Goal: Task Accomplishment & Management: Complete application form

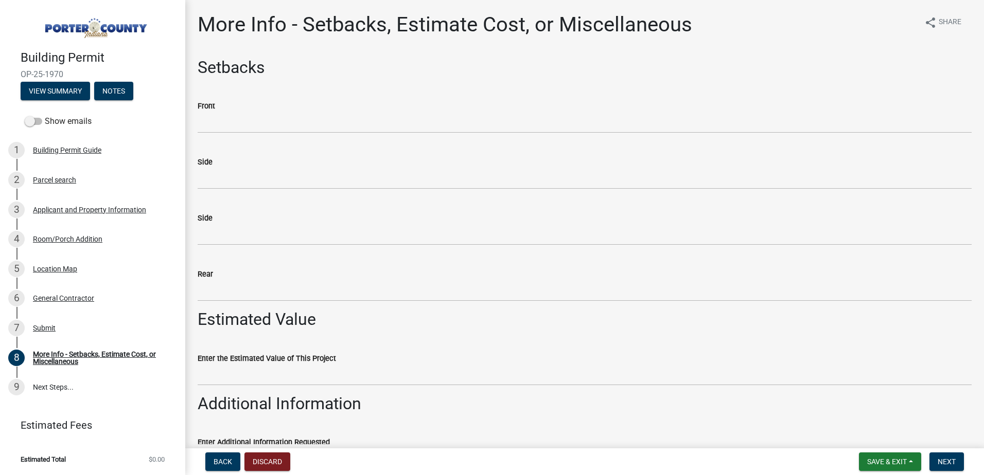
drag, startPoint x: 269, startPoint y: 134, endPoint x: 271, endPoint y: 127, distance: 7.0
click at [269, 134] on wm-data-entity-input "Front" at bounding box center [585, 113] width 774 height 56
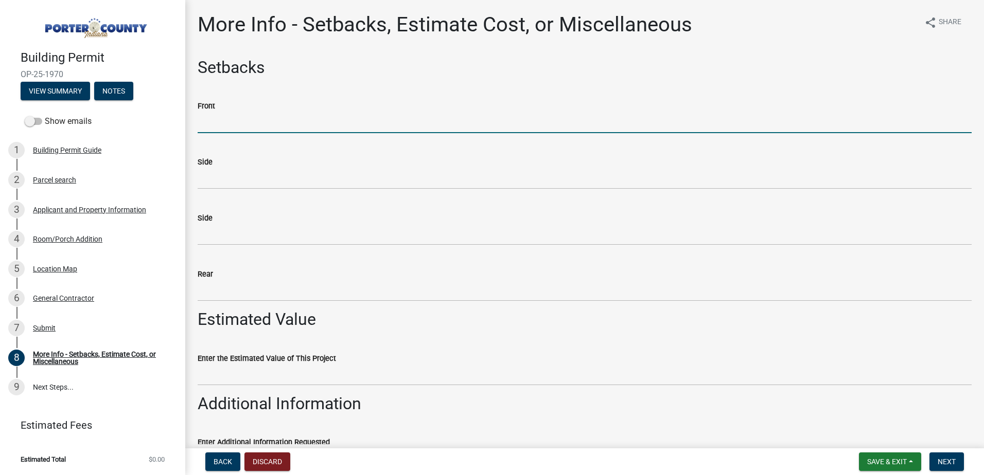
click at [272, 121] on input "Front" at bounding box center [585, 122] width 774 height 21
type input "100'"
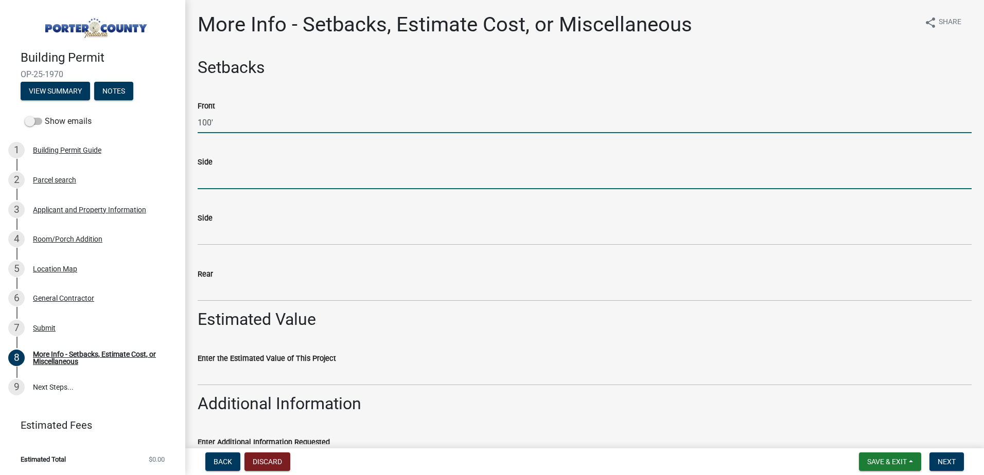
click at [254, 175] on input "Side" at bounding box center [585, 178] width 774 height 21
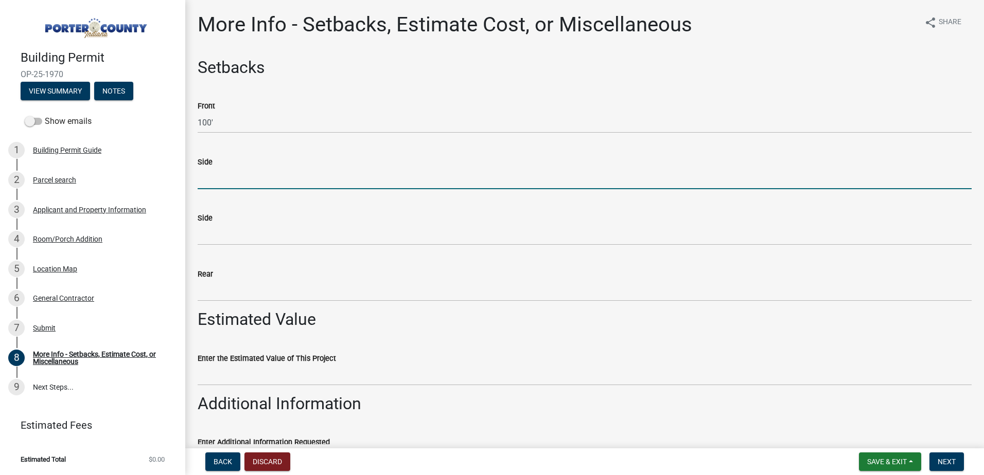
click at [244, 178] on input "Side" at bounding box center [585, 178] width 774 height 21
type input "137'"
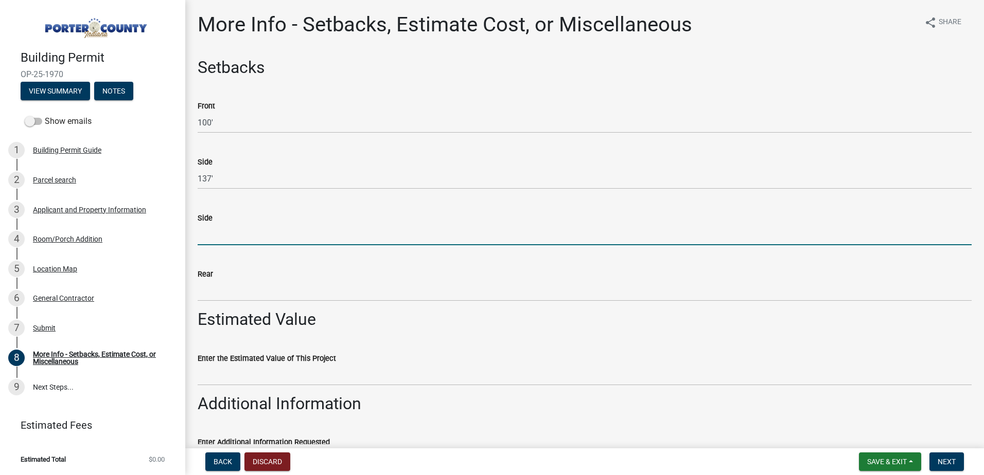
click at [233, 237] on input "Side" at bounding box center [585, 234] width 774 height 21
type input "85'"
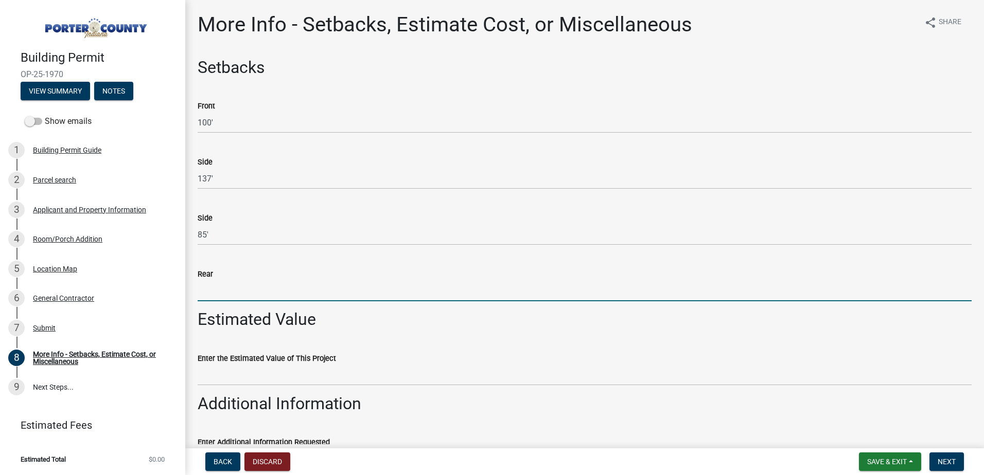
click at [270, 293] on input "Rear" at bounding box center [585, 290] width 774 height 21
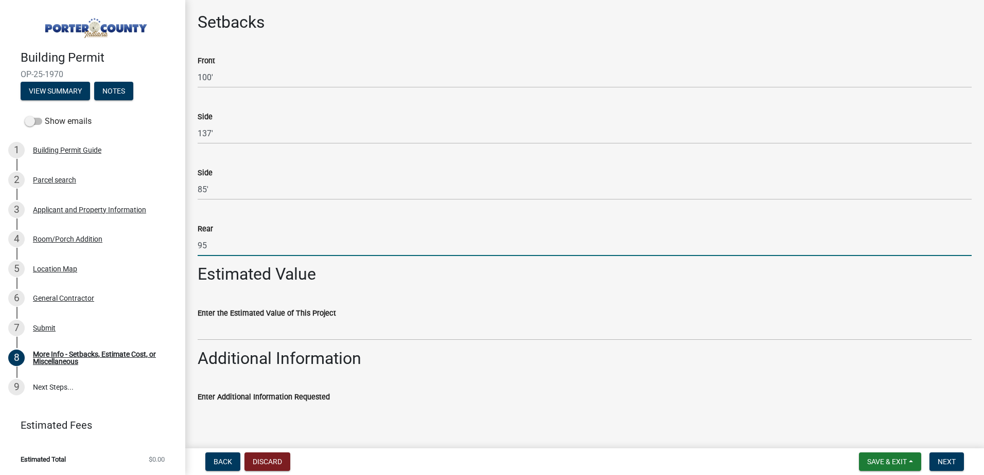
scroll to position [68, 0]
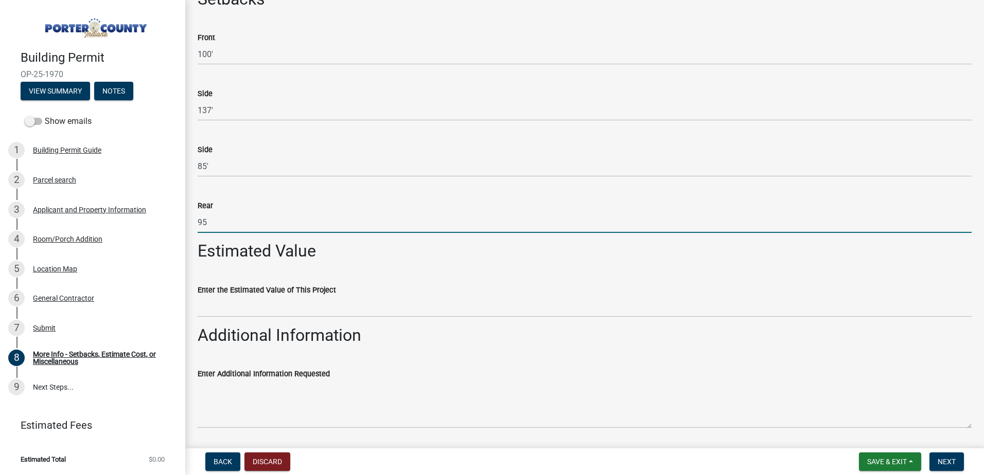
type input "95"
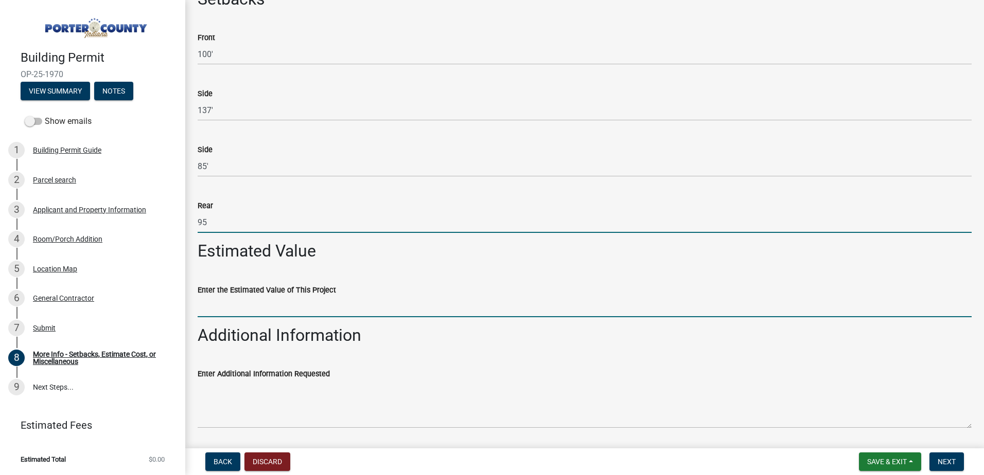
click at [359, 311] on input "Enter the Estimated Value of This Project" at bounding box center [585, 306] width 774 height 21
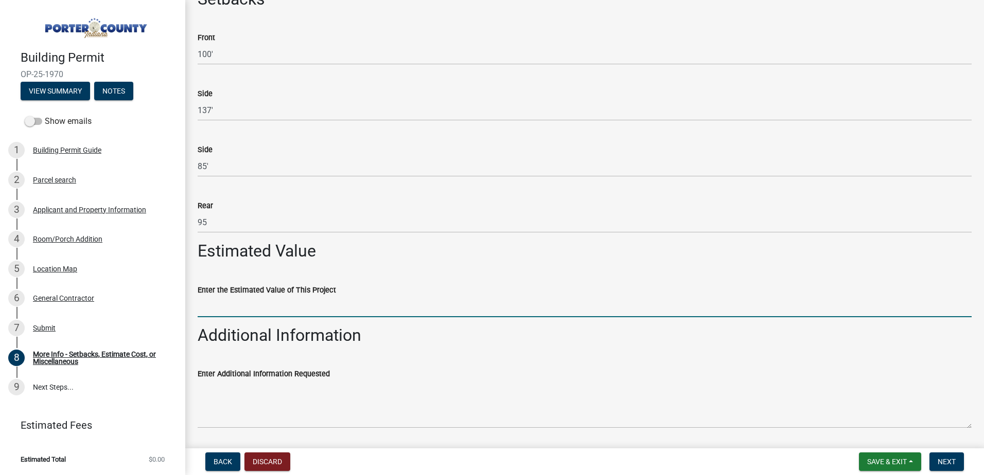
scroll to position [101, 0]
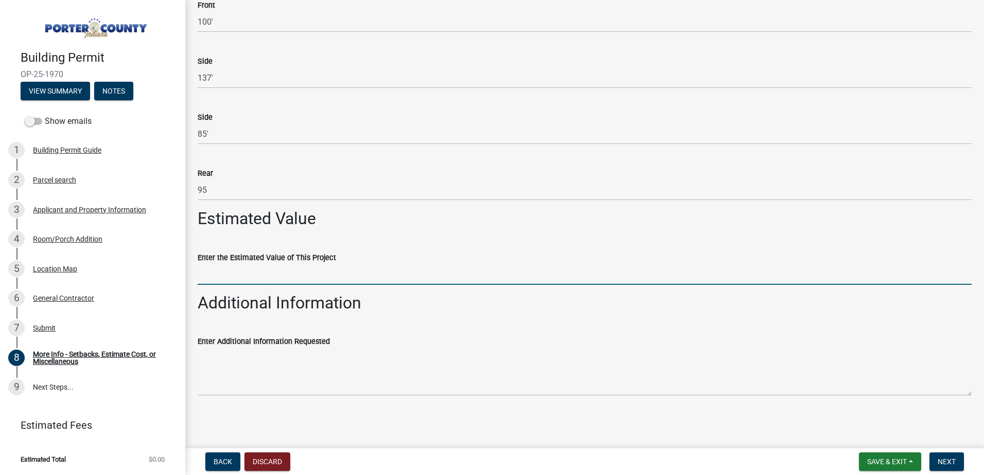
click at [231, 280] on input "Enter the Estimated Value of This Project" at bounding box center [585, 274] width 774 height 21
paste input "28794.26"
click at [405, 334] on div "Enter Additional Information Requested" at bounding box center [585, 358] width 774 height 75
click at [199, 273] on input "28794.26" at bounding box center [585, 274] width 774 height 21
click at [211, 278] on input "$28794.26" at bounding box center [585, 274] width 774 height 21
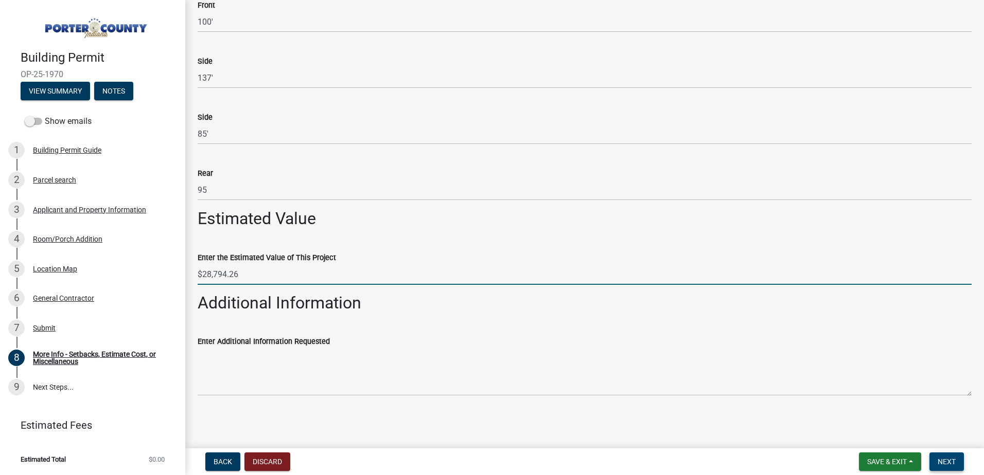
type input "$28,794.26"
click at [939, 465] on span "Next" at bounding box center [946, 462] width 18 height 8
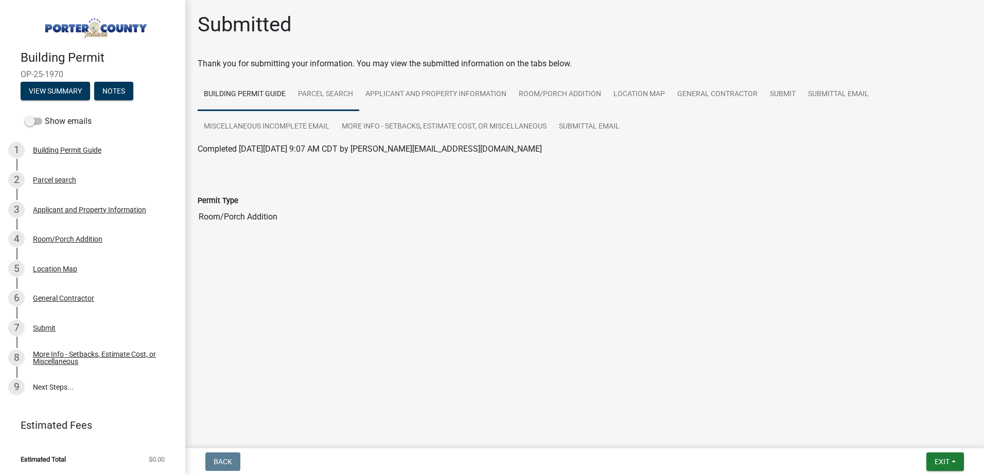
click at [333, 90] on link "Parcel search" at bounding box center [325, 94] width 67 height 33
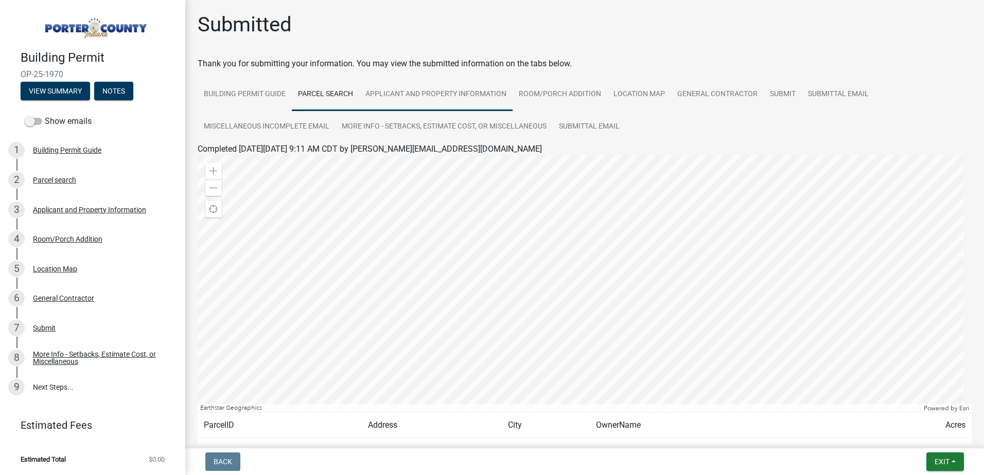
click at [398, 91] on link "Applicant and Property Information" at bounding box center [435, 94] width 153 height 33
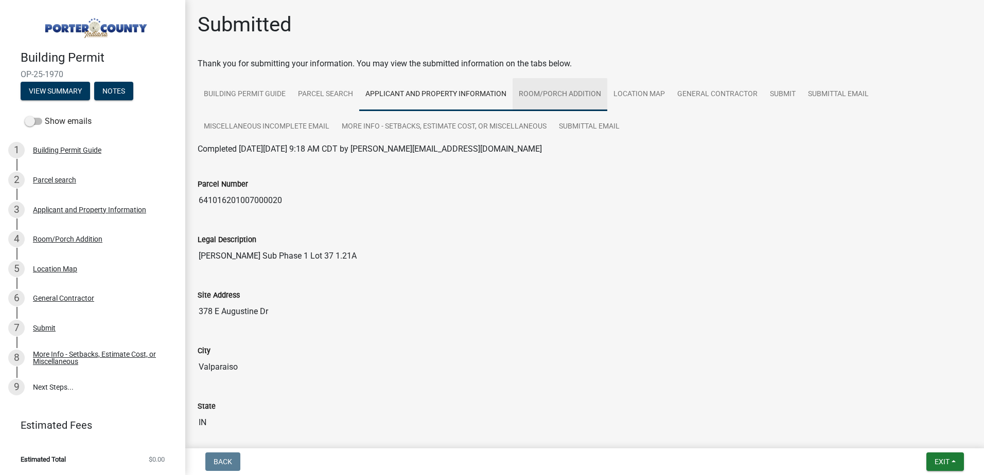
click at [572, 102] on link "Room/Porch Addition" at bounding box center [559, 94] width 95 height 33
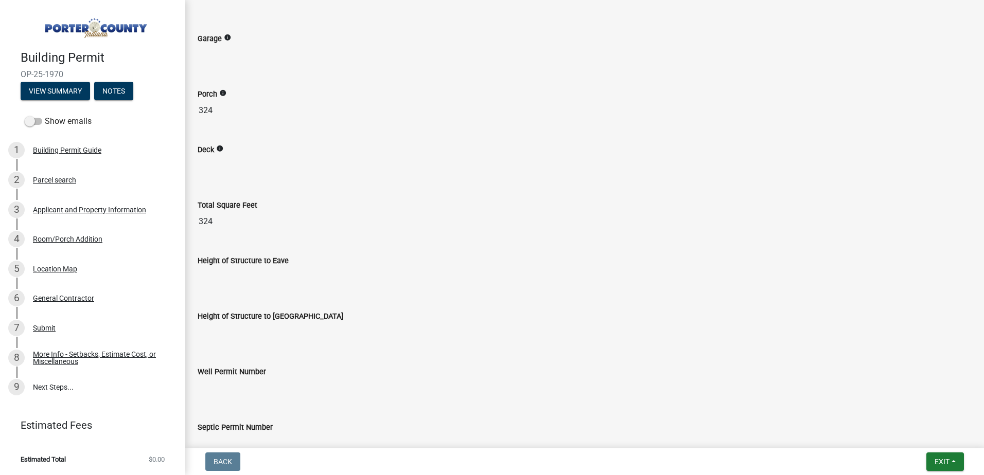
scroll to position [1235, 0]
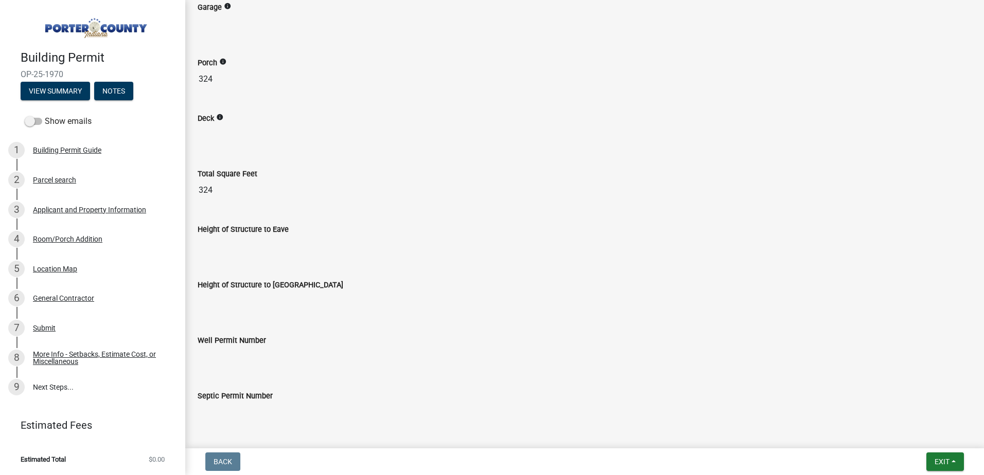
click at [213, 237] on input "Height of Structure to Eave" at bounding box center [585, 246] width 774 height 21
click at [223, 250] on input "Height of Structure to Eave" at bounding box center [585, 246] width 774 height 21
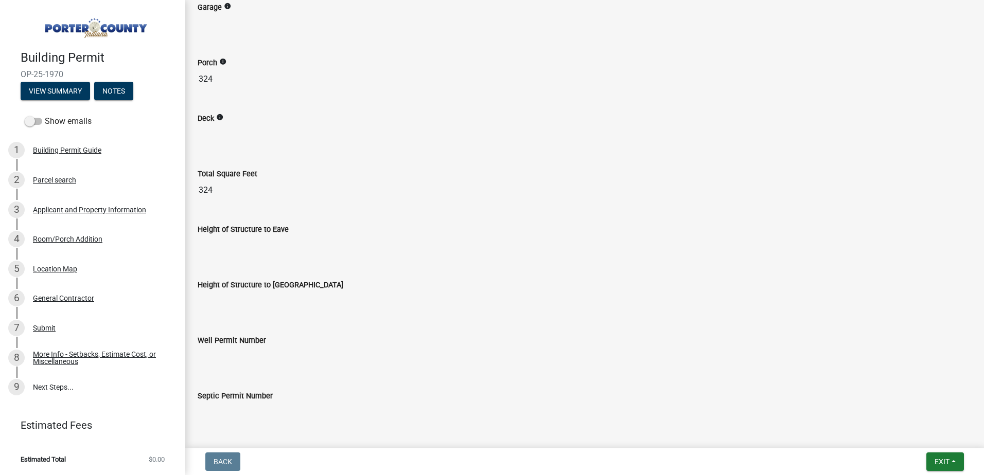
click at [223, 250] on input "Height of Structure to Eave" at bounding box center [585, 246] width 774 height 21
click at [298, 244] on input "Height of Structure to Eave" at bounding box center [585, 246] width 774 height 21
click at [297, 245] on input "Height of Structure to Eave" at bounding box center [585, 246] width 774 height 21
click at [276, 288] on label "Height of Structure to [GEOGRAPHIC_DATA]" at bounding box center [271, 285] width 146 height 7
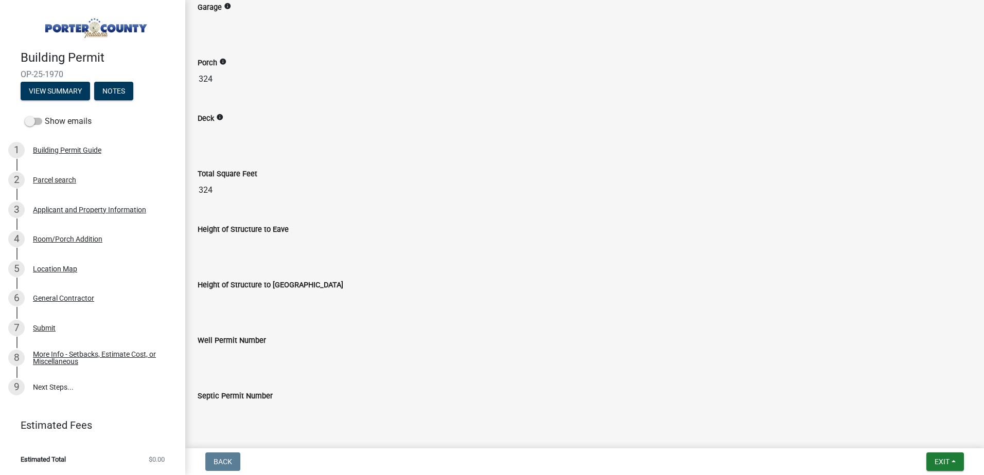
click at [276, 291] on input "Height of Structure to [GEOGRAPHIC_DATA]" at bounding box center [585, 301] width 774 height 21
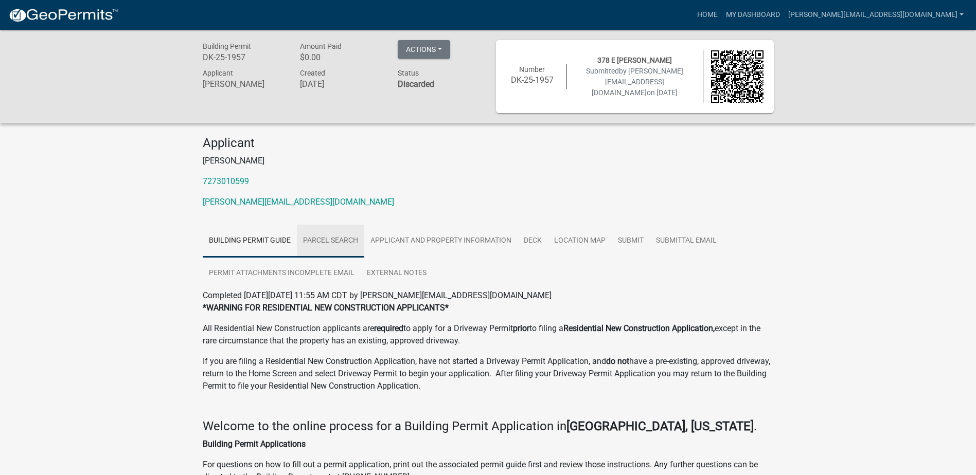
click at [354, 232] on link "Parcel search" at bounding box center [330, 241] width 67 height 33
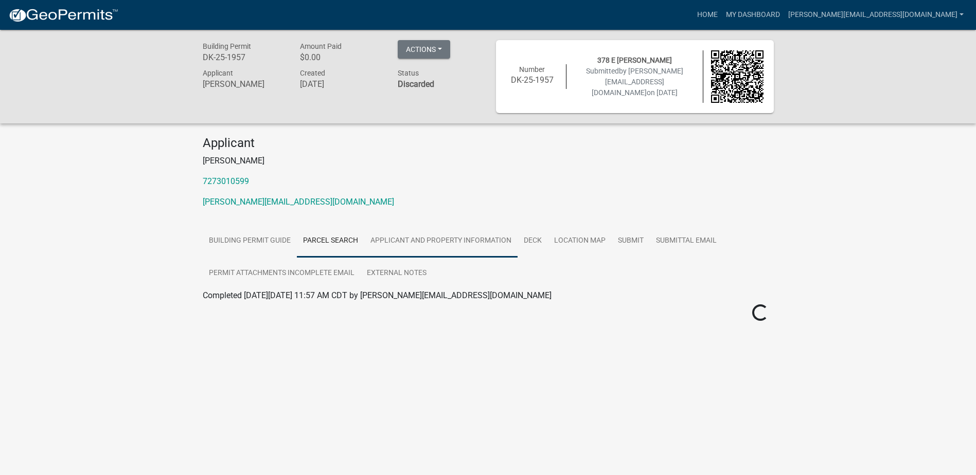
click at [436, 240] on link "Applicant and Property Information" at bounding box center [440, 241] width 153 height 33
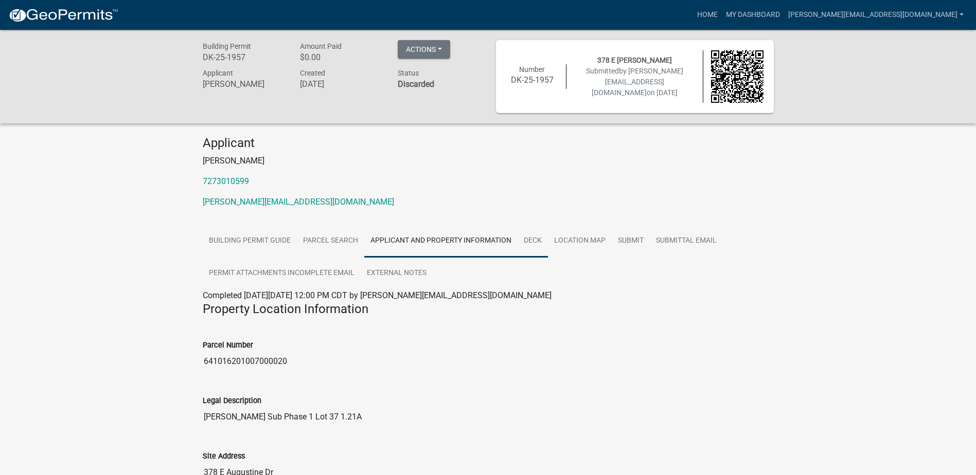
click at [541, 243] on link "Deck" at bounding box center [532, 241] width 30 height 33
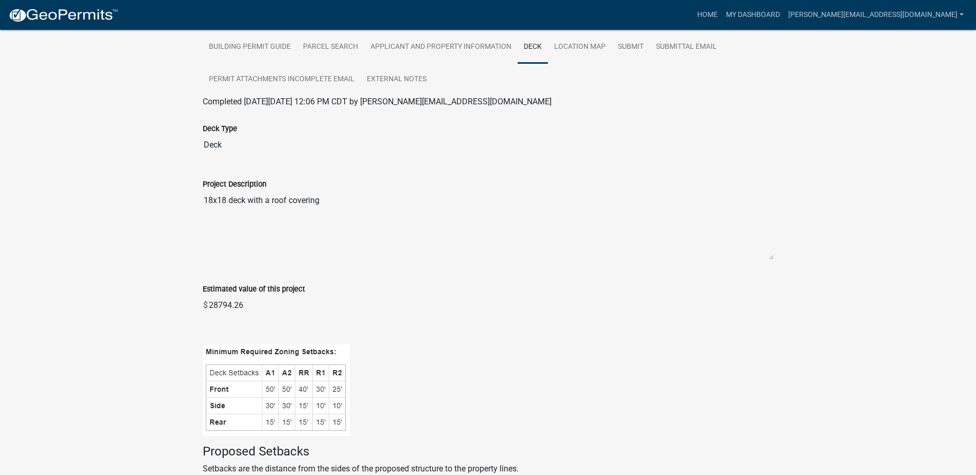
scroll to position [274, 0]
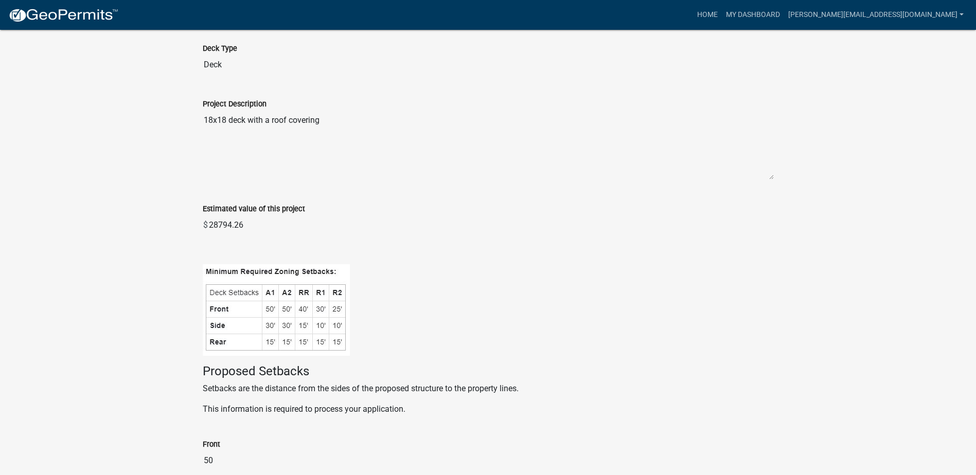
drag, startPoint x: 237, startPoint y: 225, endPoint x: 207, endPoint y: 232, distance: 30.7
click at [207, 232] on div "$ 28794.26" at bounding box center [488, 225] width 571 height 21
drag, startPoint x: 207, startPoint y: 232, endPoint x: 228, endPoint y: 225, distance: 22.8
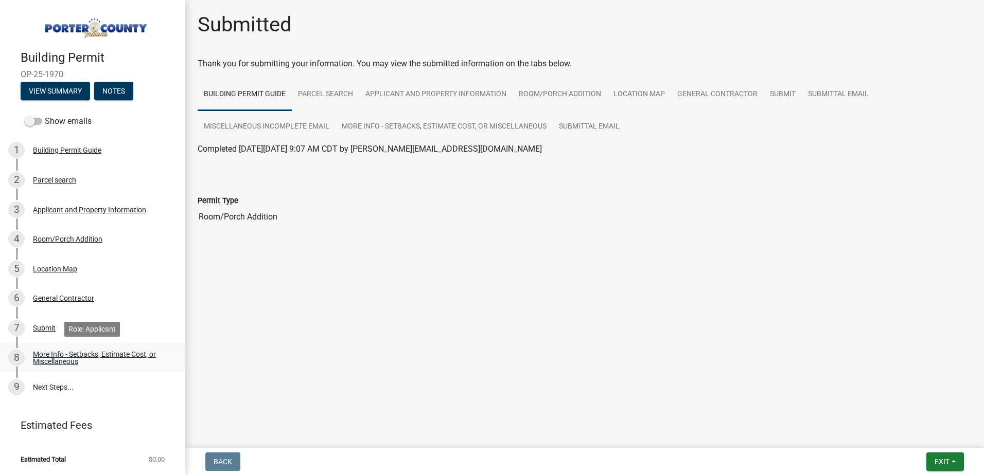
click at [53, 351] on div "More Info - Setbacks, Estimate Cost, or Miscellaneous" at bounding box center [101, 358] width 136 height 14
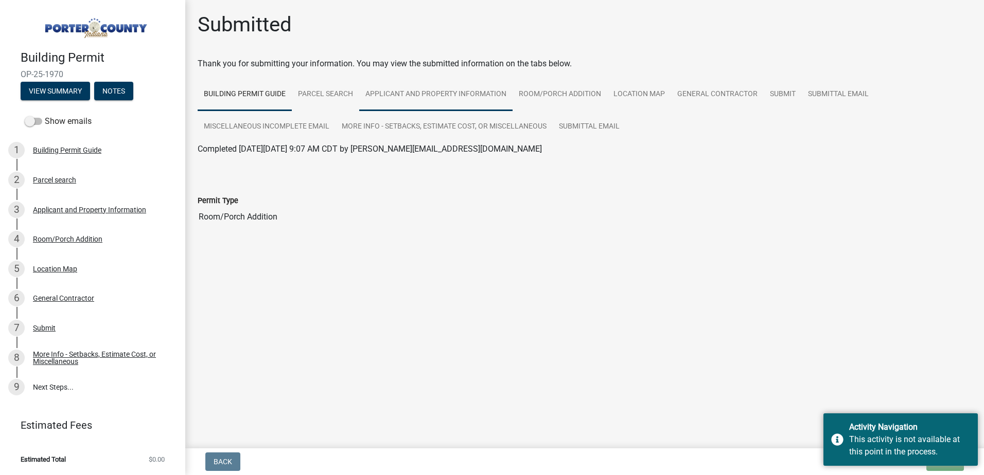
click at [386, 95] on link "Applicant and Property Information" at bounding box center [435, 94] width 153 height 33
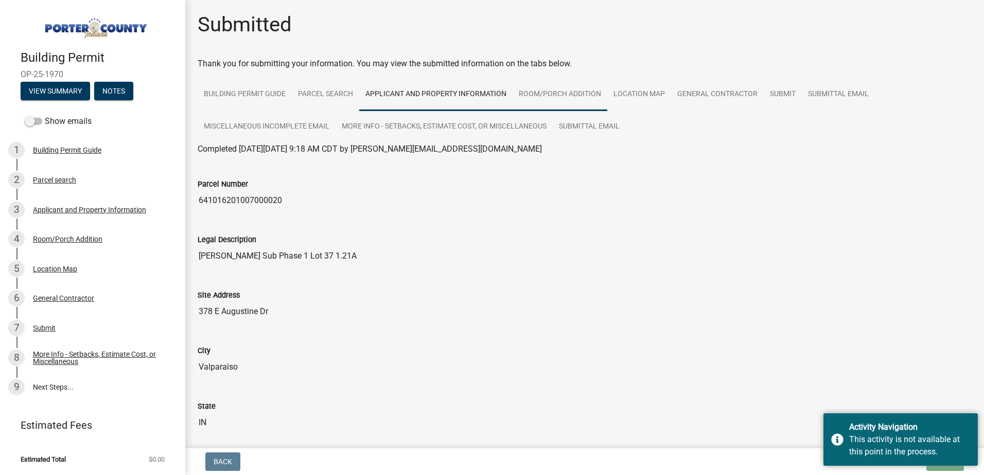
click at [525, 105] on link "Room/Porch Addition" at bounding box center [559, 94] width 95 height 33
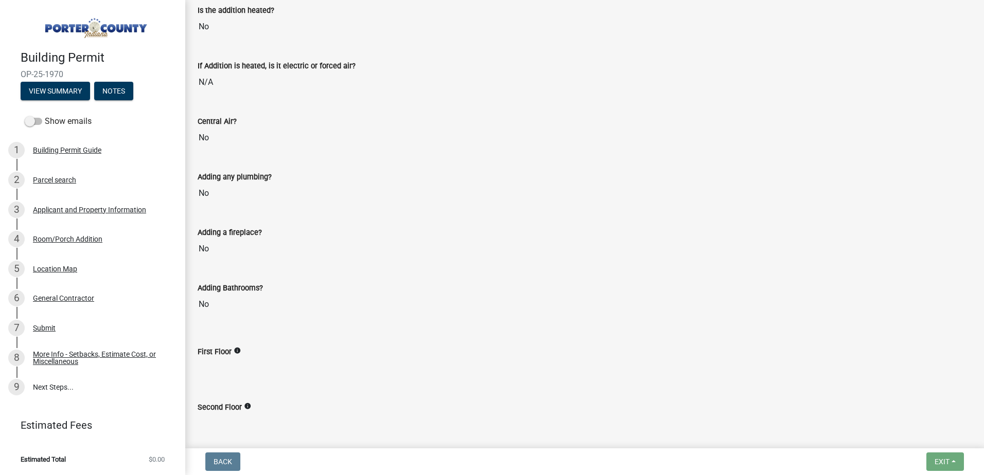
scroll to position [755, 0]
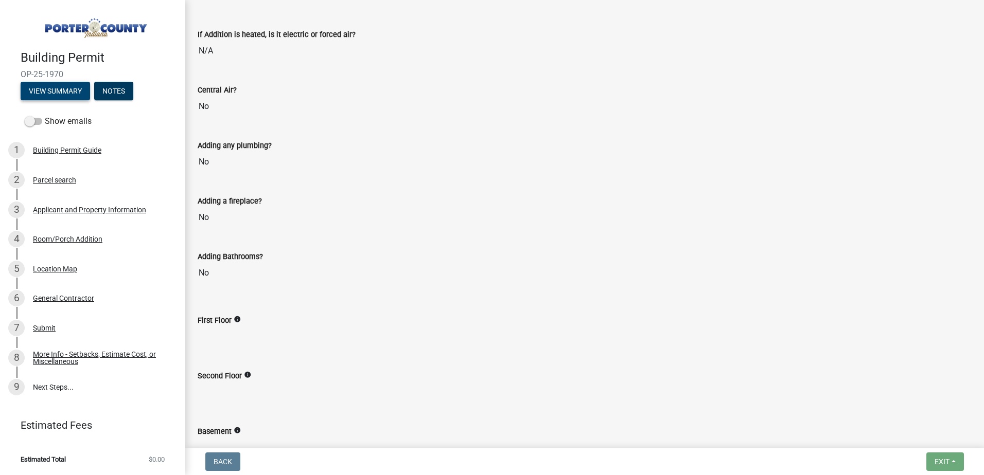
click at [52, 96] on button "View Summary" at bounding box center [55, 91] width 69 height 19
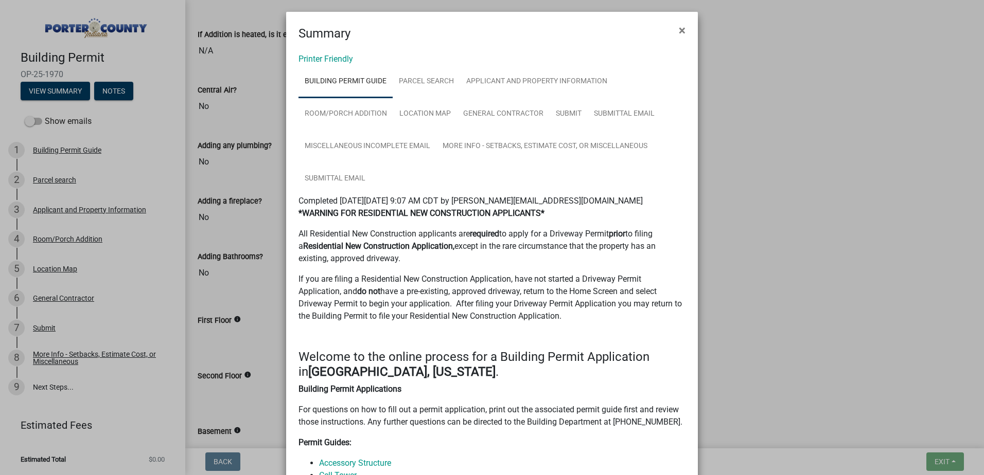
scroll to position [0, 0]
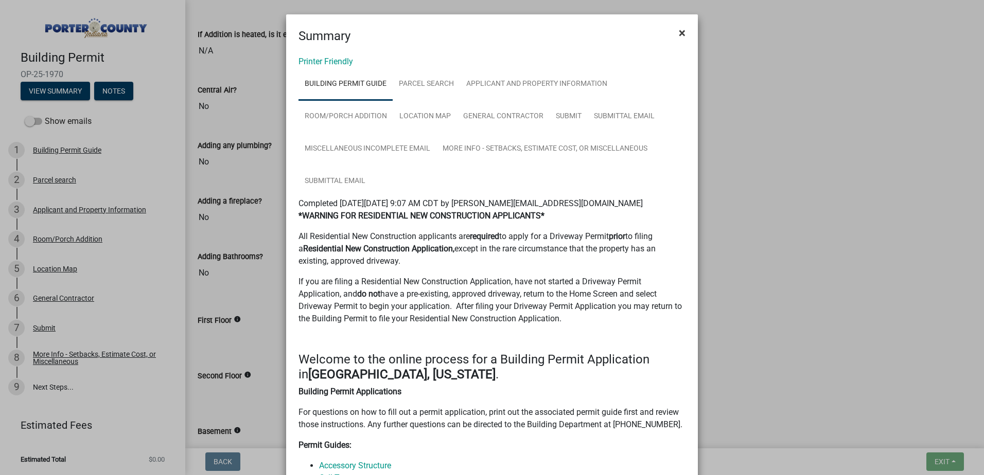
click at [678, 35] on span "×" at bounding box center [681, 33] width 7 height 14
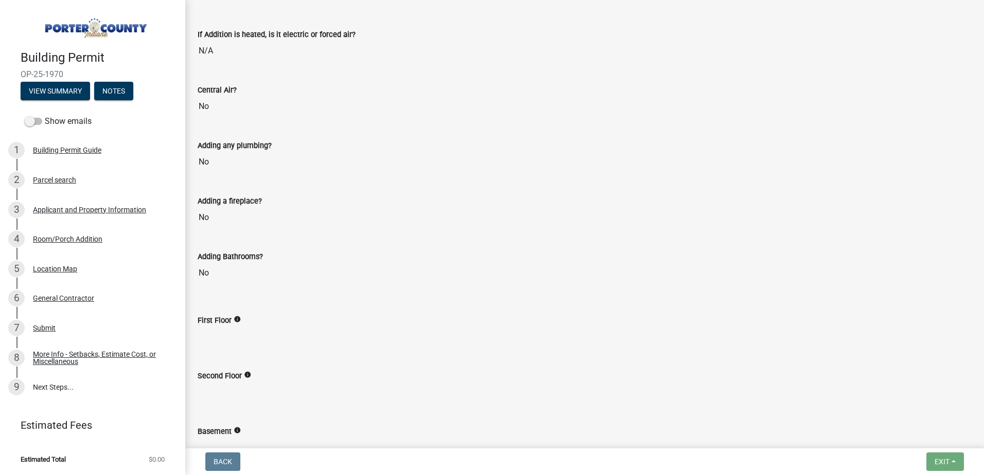
click at [120, 25] on img at bounding box center [95, 25] width 148 height 29
click at [96, 37] on img at bounding box center [95, 25] width 148 height 29
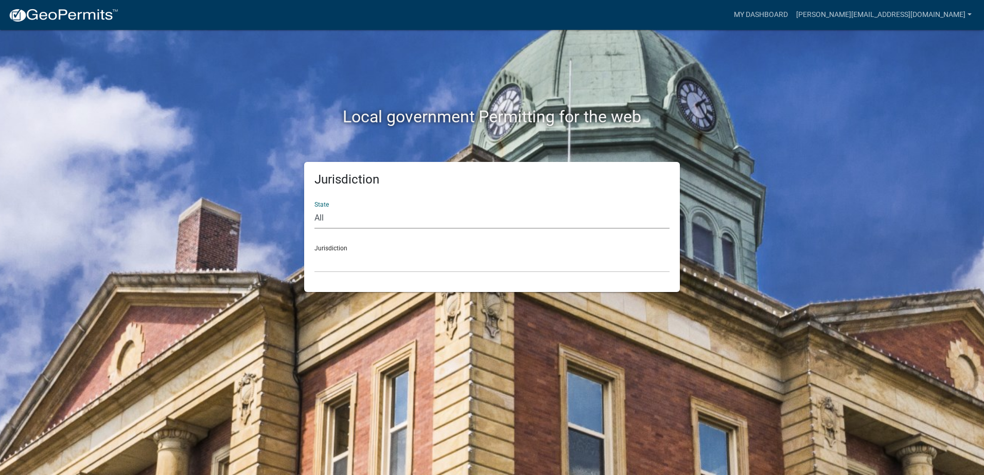
click at [432, 224] on select "All Colorado Georgia Indiana Iowa Kansas Minnesota Ohio South Carolina Wisconsin" at bounding box center [491, 218] width 355 height 21
select select "Indiana"
click at [314, 208] on select "All Colorado Georgia Indiana Iowa Kansas Minnesota Ohio South Carolina Wisconsin" at bounding box center [491, 218] width 355 height 21
click at [346, 273] on div "Jurisdiction State All Colorado Georgia Indiana Iowa Kansas Minnesota Ohio Sout…" at bounding box center [492, 227] width 376 height 130
click at [346, 263] on select "City of Charlestown, Indiana City of Jeffersonville, Indiana City of Logansport…" at bounding box center [491, 262] width 355 height 21
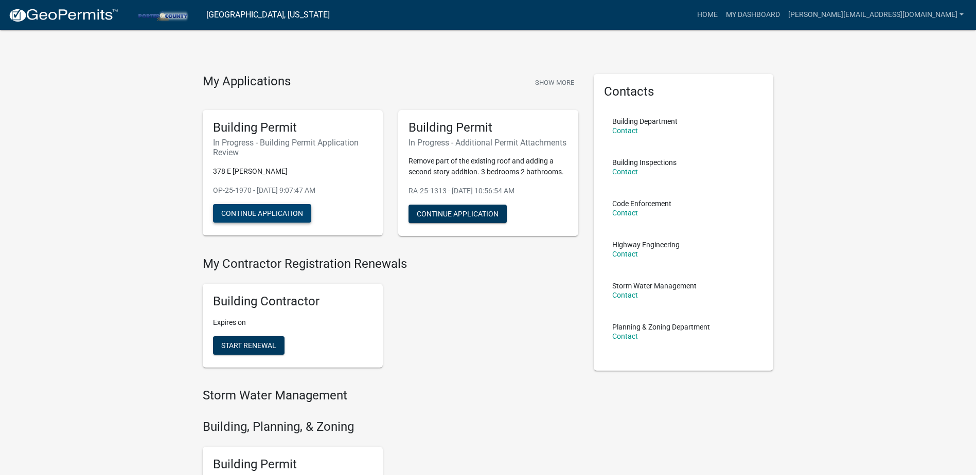
click at [275, 217] on button "Continue Application" at bounding box center [262, 213] width 98 height 19
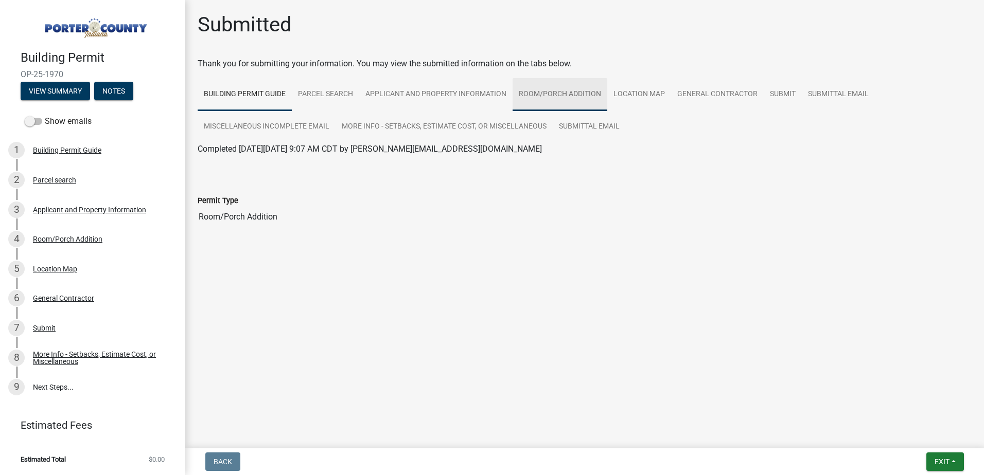
click at [532, 102] on link "Room/Porch Addition" at bounding box center [559, 94] width 95 height 33
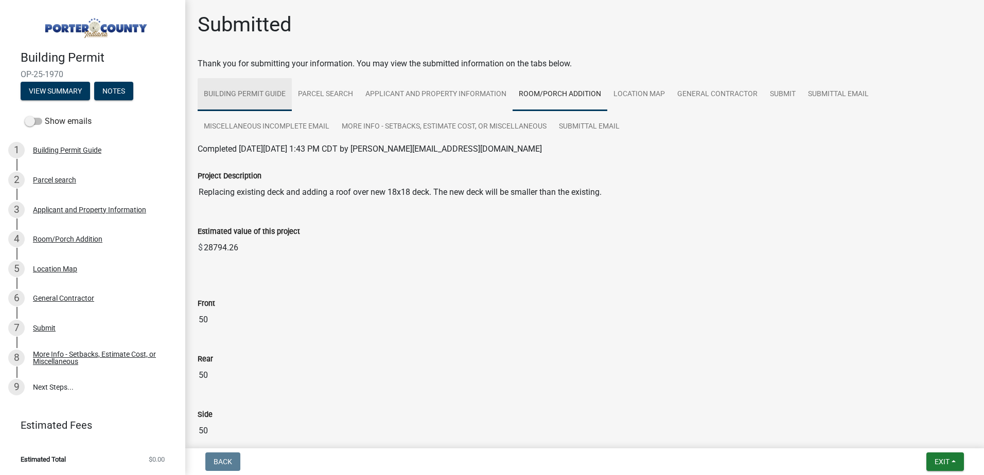
click at [242, 96] on link "Building Permit Guide" at bounding box center [245, 94] width 94 height 33
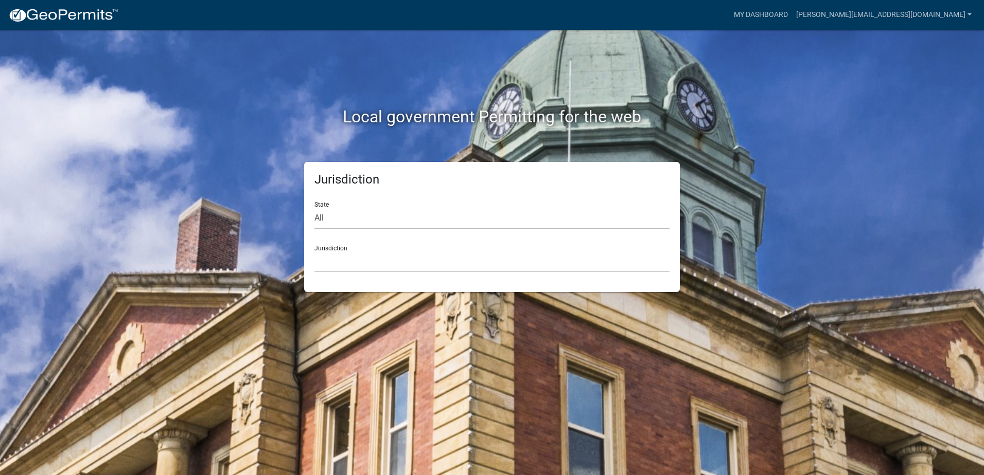
click at [352, 224] on select "All Colorado Georgia Indiana Iowa Kansas Minnesota Ohio South Carolina Wisconsin" at bounding box center [491, 218] width 355 height 21
select select "Indiana"
click at [314, 208] on select "All Colorado Georgia Indiana Iowa Kansas Minnesota Ohio South Carolina Wisconsin" at bounding box center [491, 218] width 355 height 21
click at [349, 269] on select "City of Charlestown, Indiana City of Jeffersonville, Indiana City of Logansport…" at bounding box center [491, 262] width 355 height 21
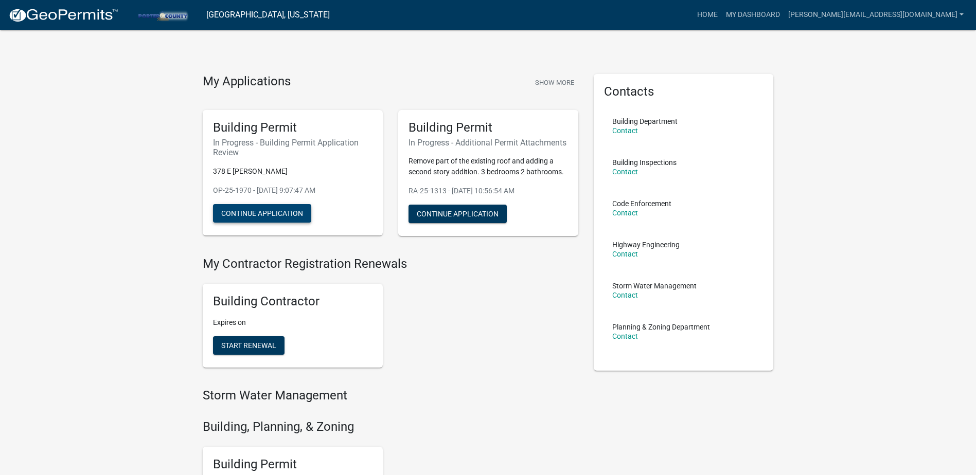
click at [249, 218] on button "Continue Application" at bounding box center [262, 213] width 98 height 19
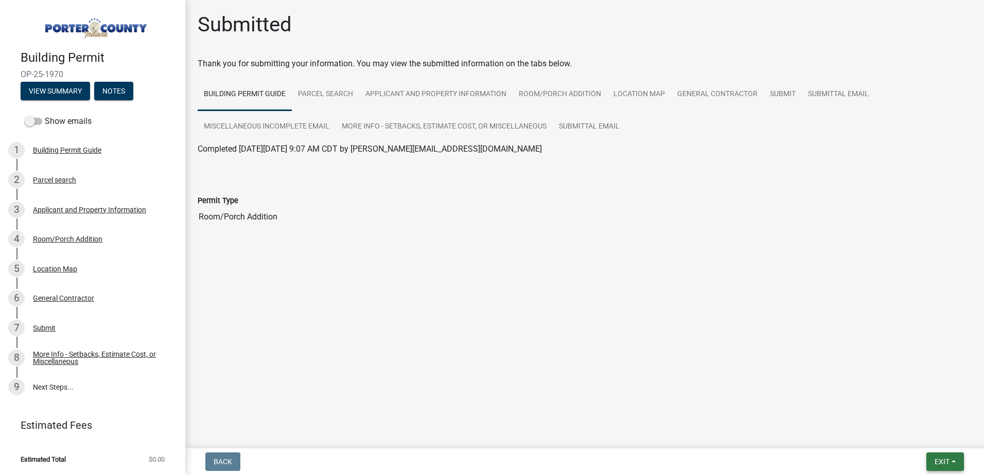
click at [937, 461] on span "Exit" at bounding box center [941, 462] width 15 height 8
click at [515, 292] on main "Submitted Thank you for submitting your information. You may view the submitted…" at bounding box center [584, 222] width 798 height 444
click at [540, 96] on link "Room/Porch Addition" at bounding box center [559, 94] width 95 height 33
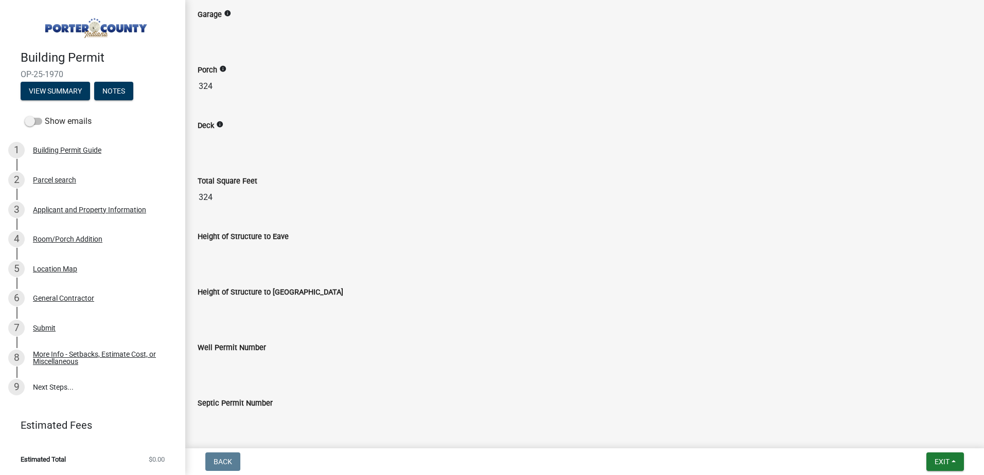
scroll to position [1235, 0]
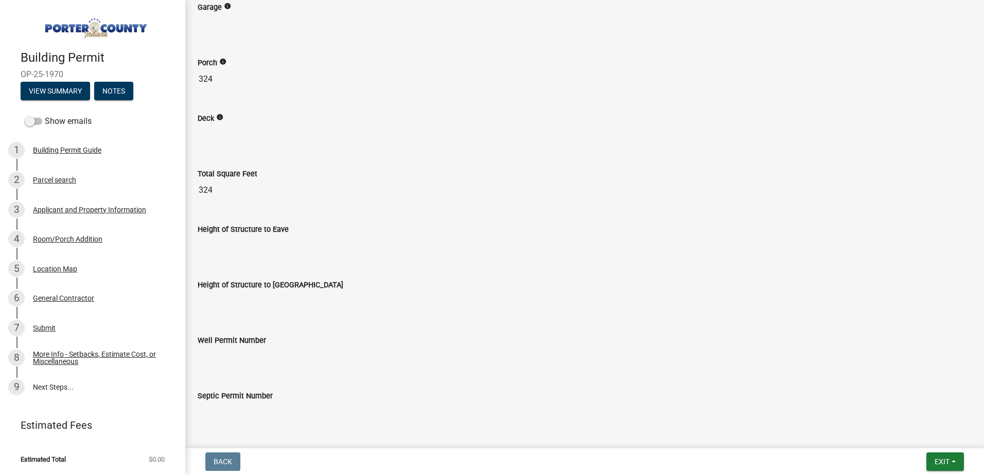
click at [250, 249] on input "Height of Structure to Eave" at bounding box center [585, 246] width 774 height 21
click at [228, 252] on input "Height of Structure to Eave" at bounding box center [585, 246] width 774 height 21
click at [222, 257] on div "Height of Structure to Eave" at bounding box center [584, 237] width 789 height 56
click at [217, 240] on input "Height of Structure to Eave" at bounding box center [585, 246] width 774 height 21
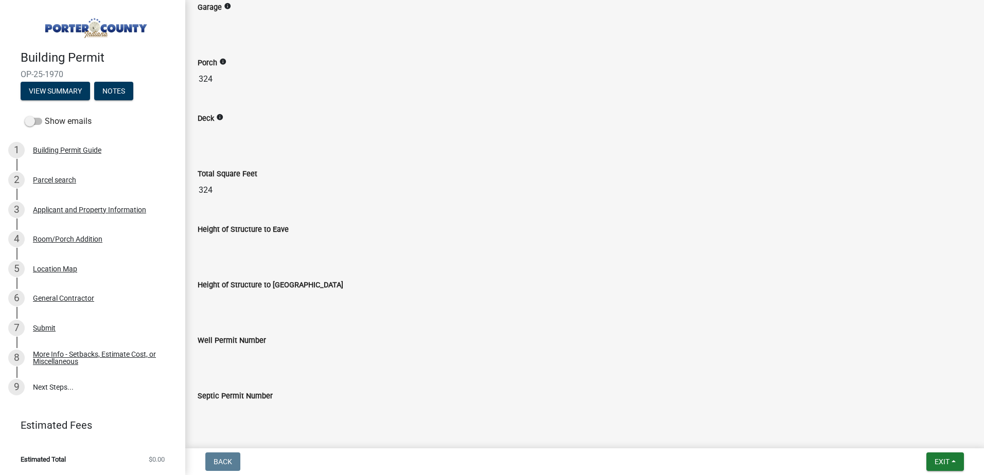
click at [217, 240] on input "Height of Structure to Eave" at bounding box center [585, 246] width 774 height 21
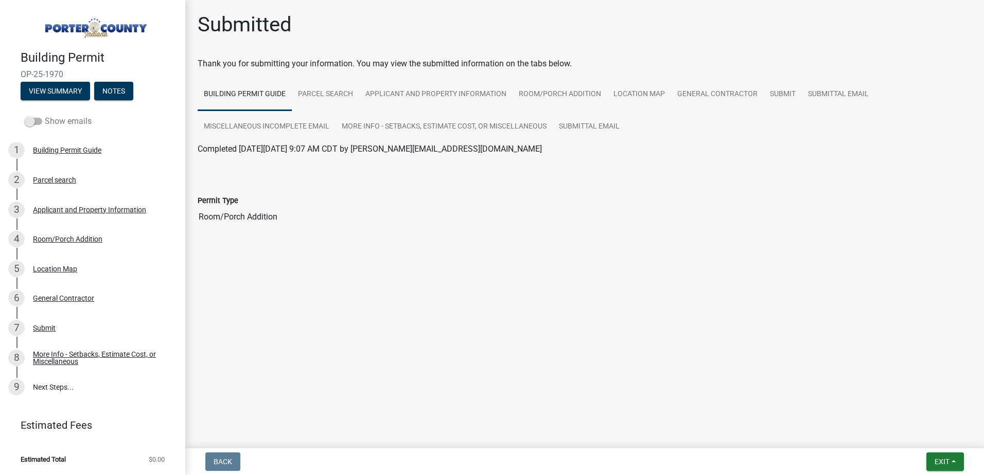
click at [34, 118] on span at bounding box center [33, 121] width 17 height 7
click at [45, 115] on input "Show emails" at bounding box center [45, 115] width 0 height 0
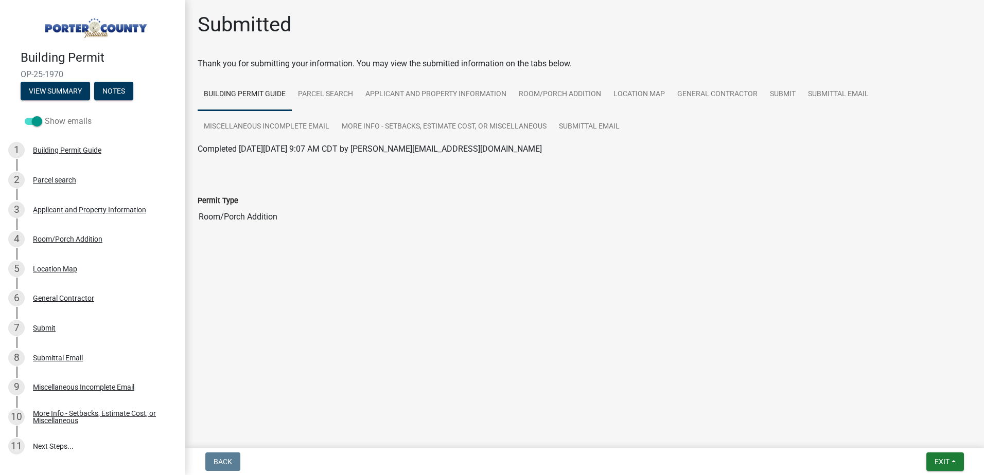
click at [34, 118] on span at bounding box center [33, 121] width 17 height 7
click at [45, 115] on input "Show emails" at bounding box center [45, 115] width 0 height 0
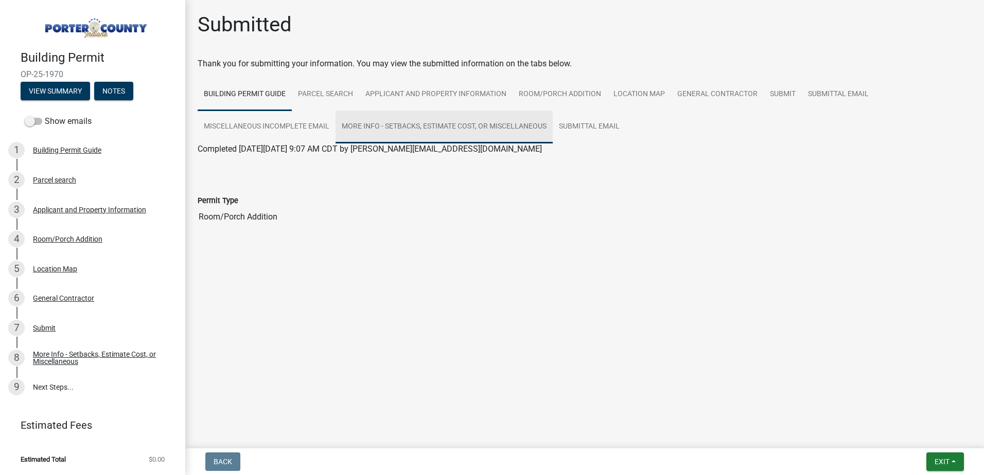
click at [515, 122] on link "More Info - Setbacks, Estimate Cost, or Miscellaneous" at bounding box center [443, 127] width 217 height 33
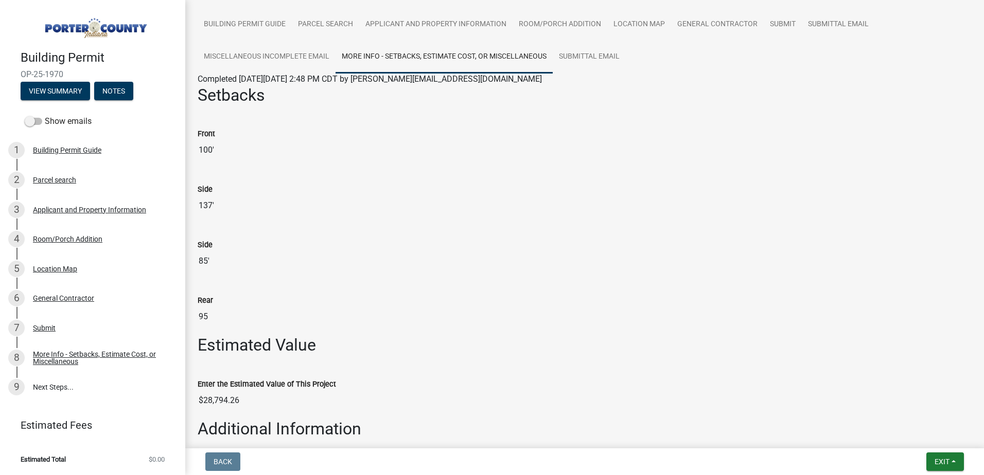
scroll to position [137, 0]
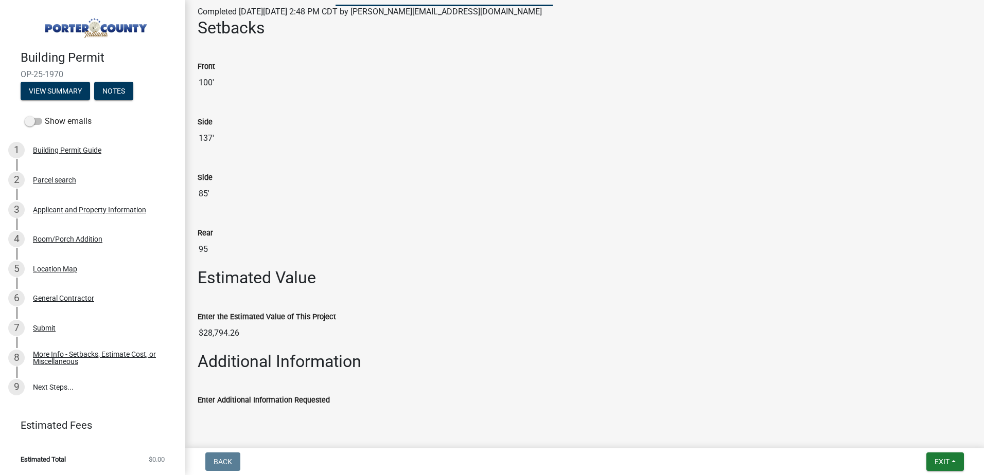
click at [203, 247] on input "95" at bounding box center [585, 249] width 774 height 21
click at [335, 250] on input "95" at bounding box center [585, 249] width 774 height 21
click at [349, 317] on div "Enter the Estimated Value of This Project" at bounding box center [585, 317] width 774 height 12
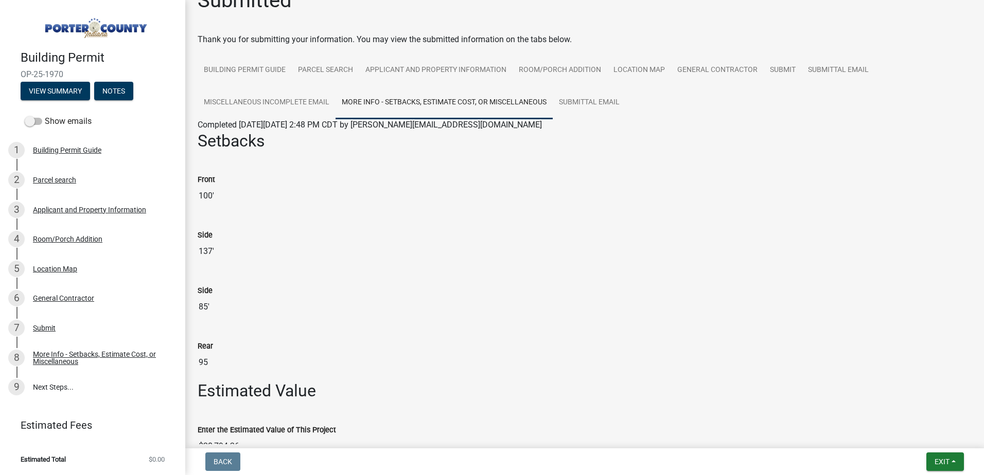
scroll to position [0, 0]
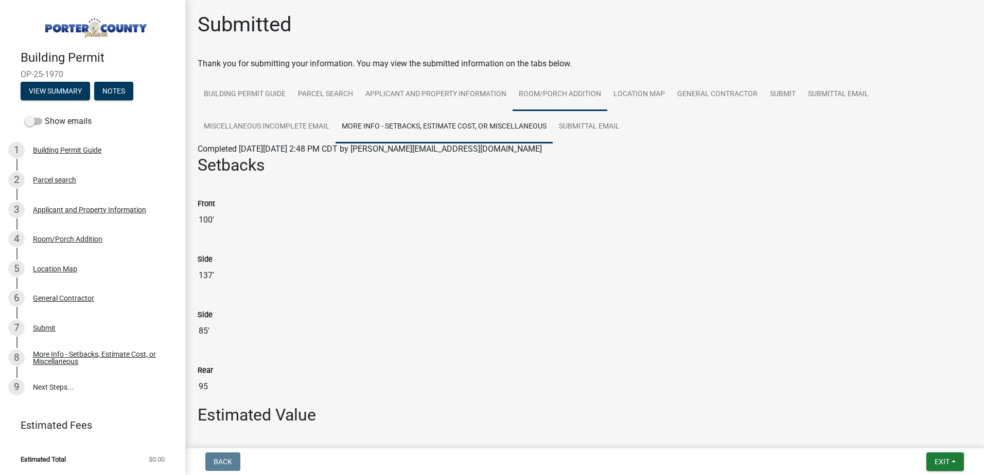
click at [574, 95] on link "Room/Porch Addition" at bounding box center [559, 94] width 95 height 33
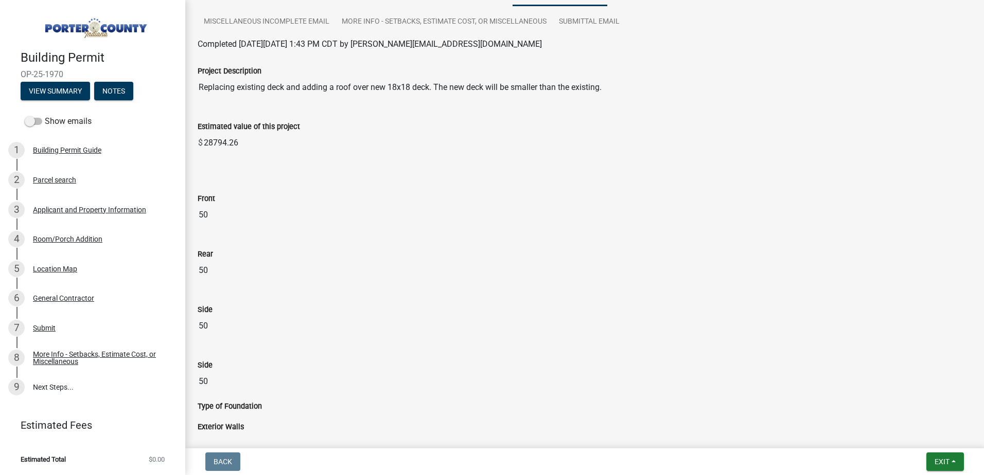
scroll to position [137, 0]
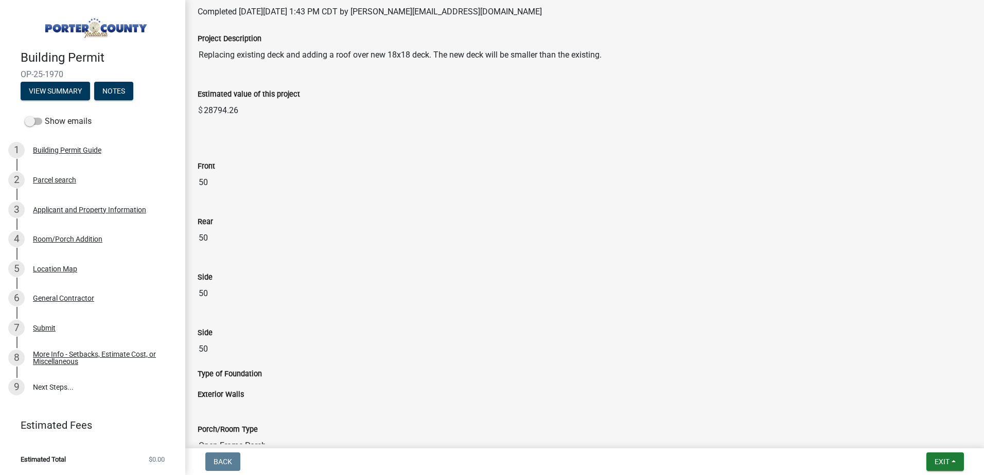
drag, startPoint x: 209, startPoint y: 345, endPoint x: 186, endPoint y: 344, distance: 23.7
drag, startPoint x: 186, startPoint y: 344, endPoint x: 300, endPoint y: 315, distance: 117.8
click at [300, 315] on div "Side 50" at bounding box center [585, 335] width 774 height 47
click at [65, 355] on div "More Info - Setbacks, Estimate Cost, or Miscellaneous" at bounding box center [101, 358] width 136 height 14
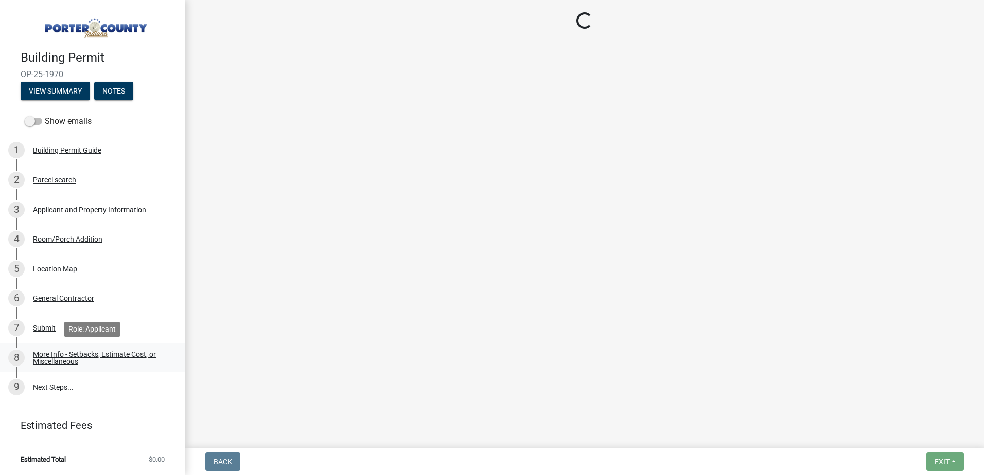
scroll to position [0, 0]
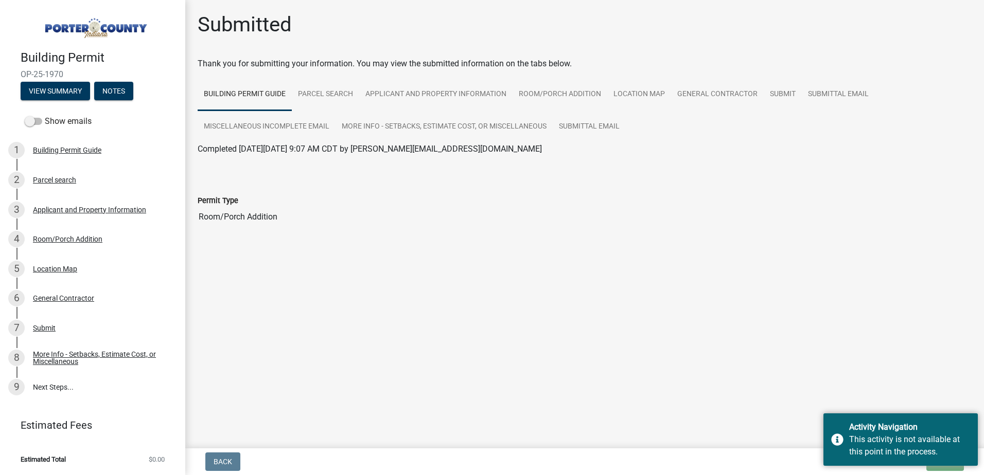
click at [788, 309] on main "Submitted Thank you for submitting your information. You may view the submitted…" at bounding box center [584, 222] width 798 height 444
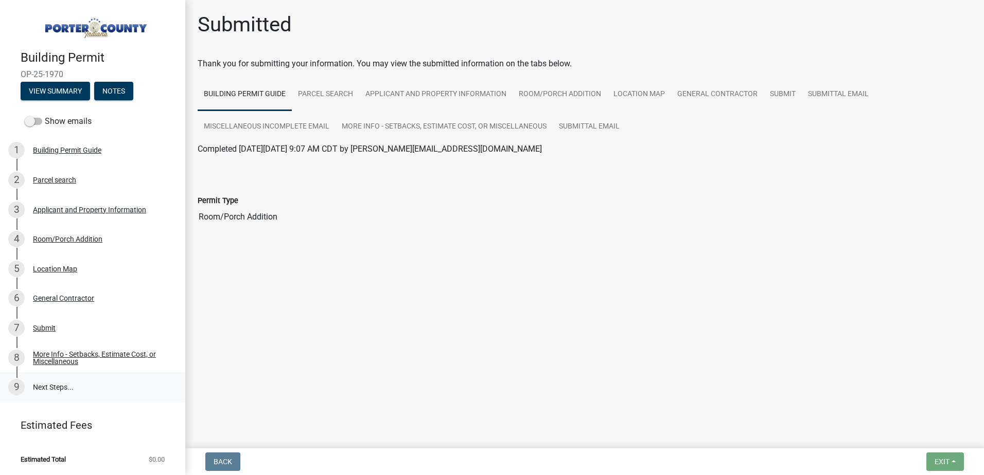
click at [54, 386] on link "9 Next Steps..." at bounding box center [92, 387] width 185 height 30
click at [94, 351] on div "More Info - Setbacks, Estimate Cost, or Miscellaneous" at bounding box center [101, 358] width 136 height 14
click at [47, 328] on div "Submit" at bounding box center [44, 328] width 23 height 7
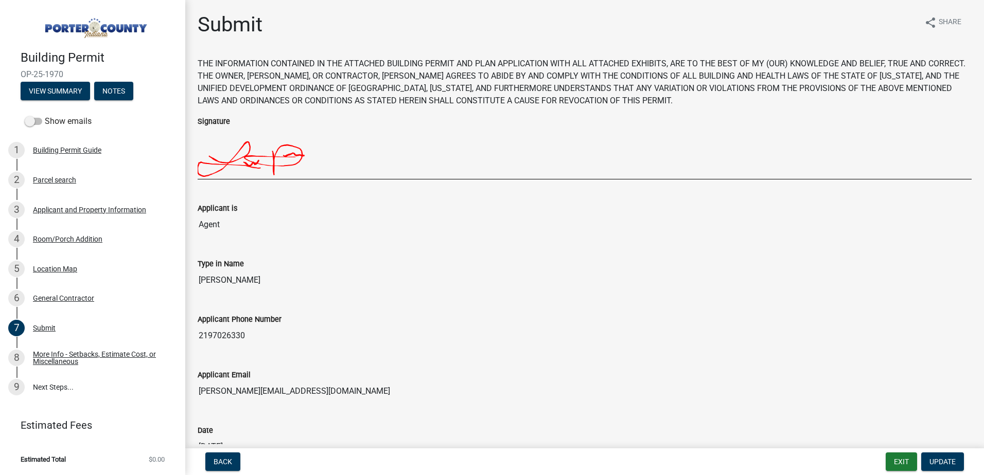
scroll to position [69, 0]
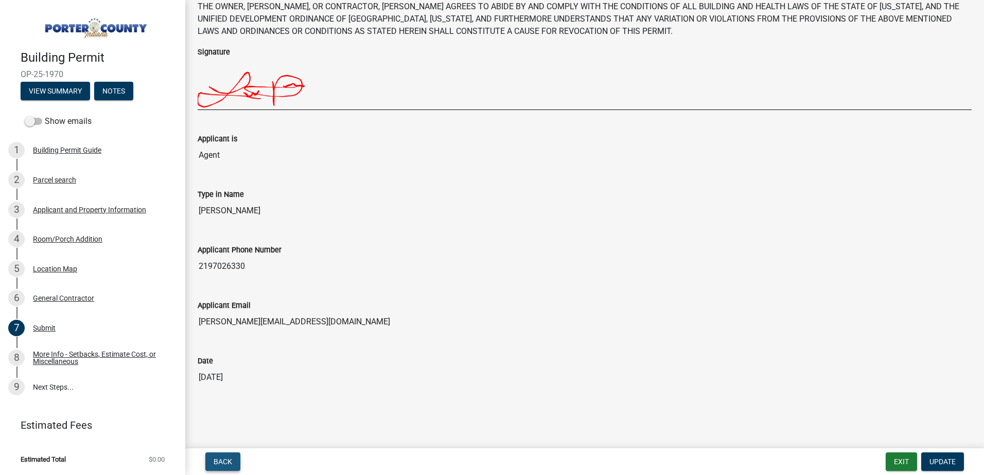
click at [228, 460] on span "Back" at bounding box center [222, 462] width 19 height 8
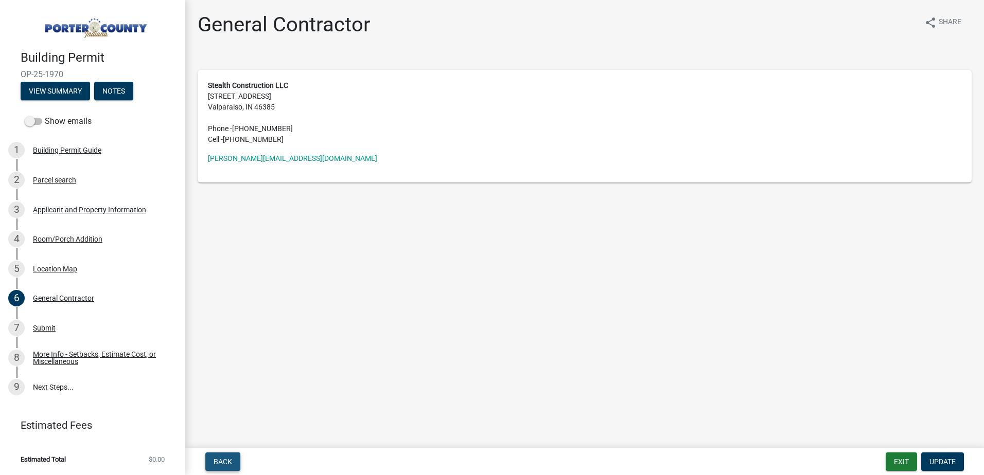
click at [213, 463] on button "Back" at bounding box center [222, 462] width 35 height 19
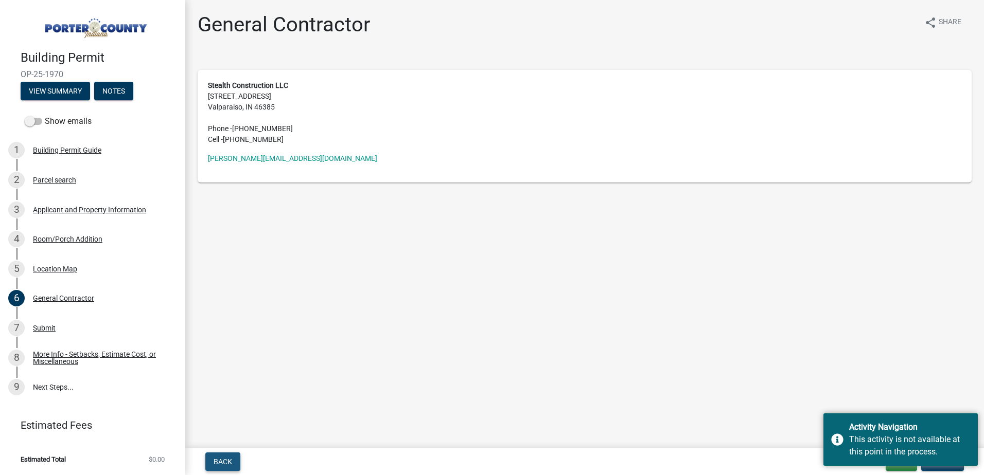
click at [213, 463] on button "Back" at bounding box center [222, 462] width 35 height 19
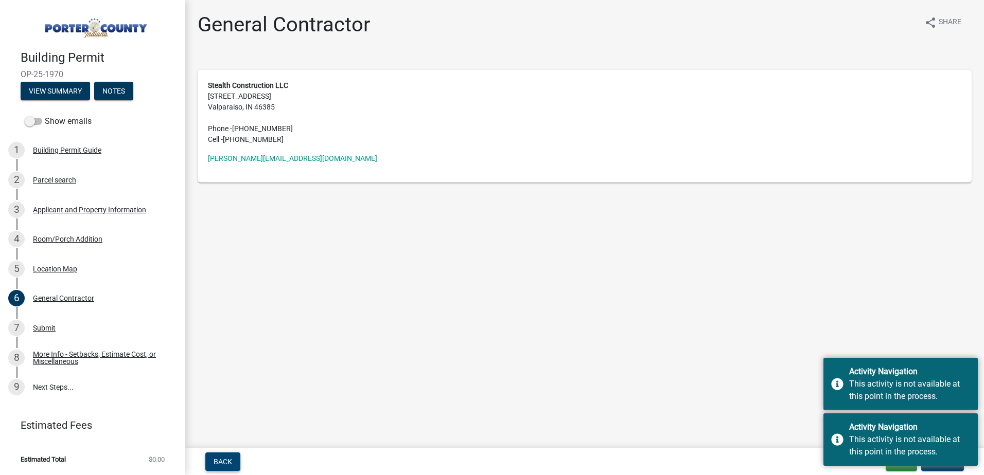
click at [213, 463] on button "Back" at bounding box center [222, 462] width 35 height 19
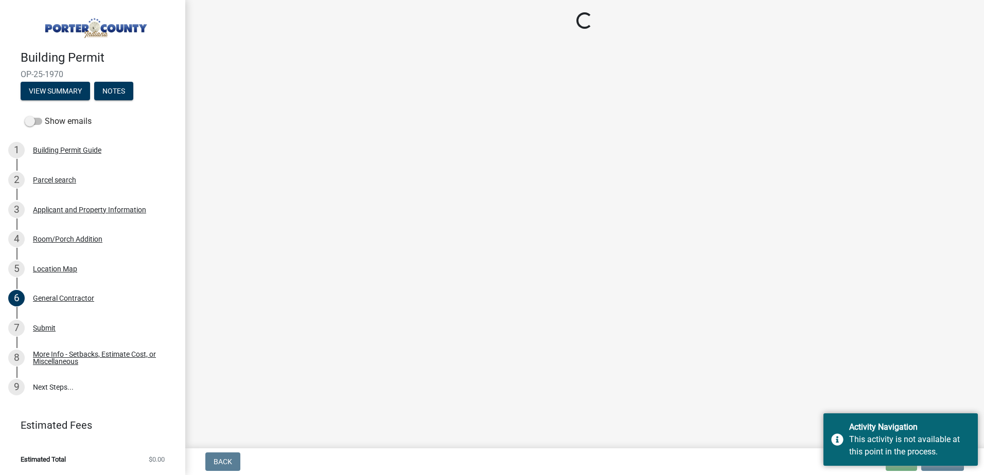
click at [371, 338] on main "Loading..." at bounding box center [584, 222] width 798 height 444
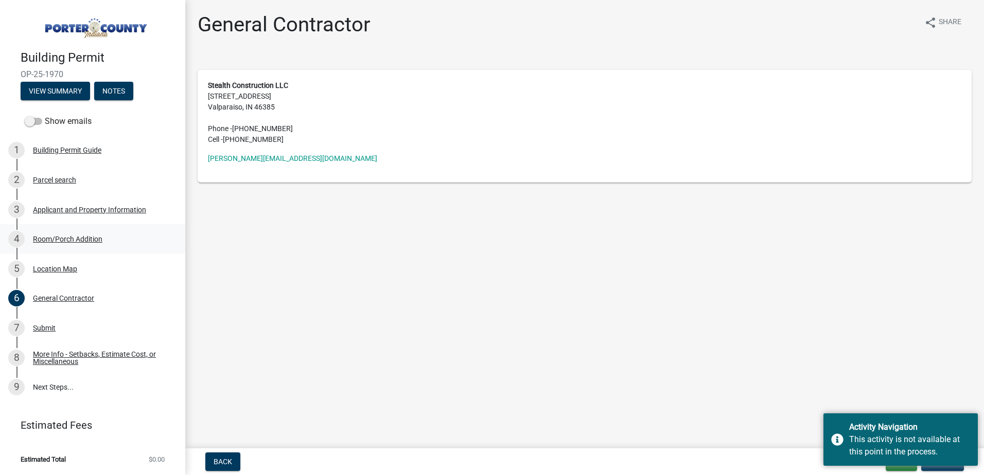
click at [90, 239] on div "Room/Porch Addition" at bounding box center [67, 239] width 69 height 7
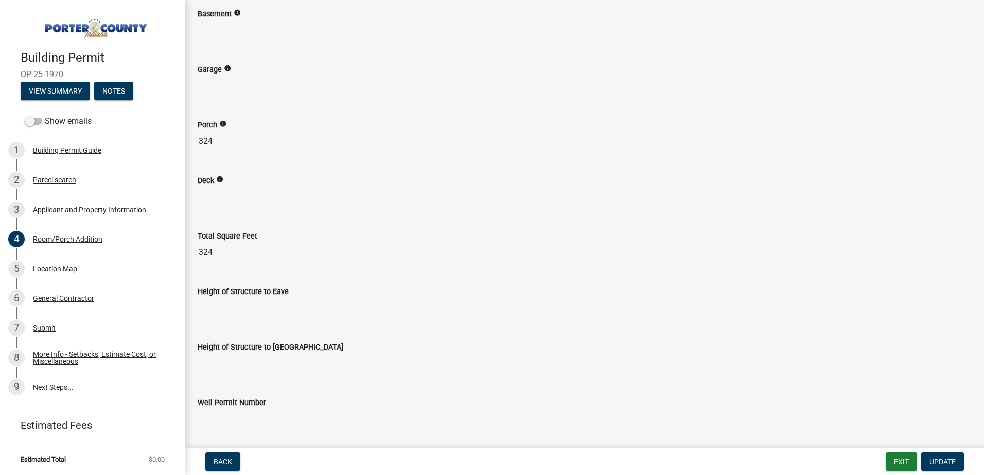
scroll to position [1267, 0]
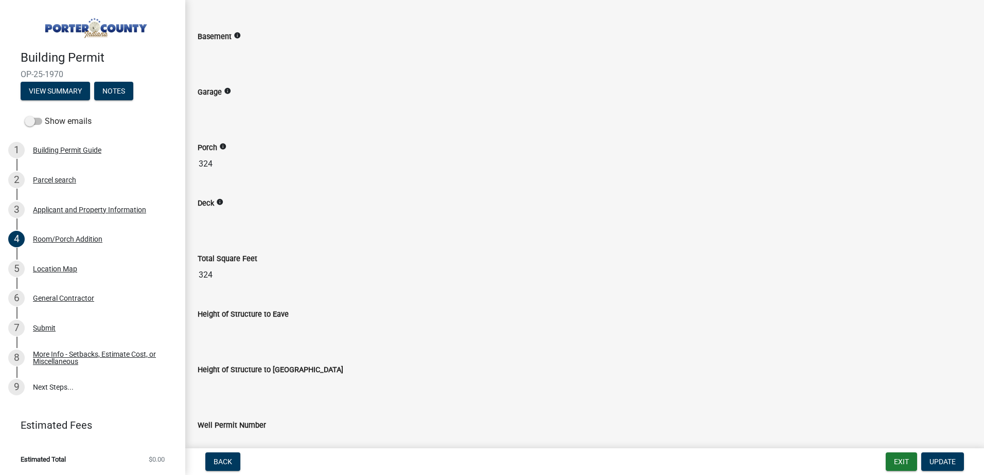
click at [224, 162] on input "324" at bounding box center [585, 164] width 774 height 21
click at [396, 251] on div "Total Square Feet 324" at bounding box center [585, 261] width 774 height 47
